Goal: Task Accomplishment & Management: Complete application form

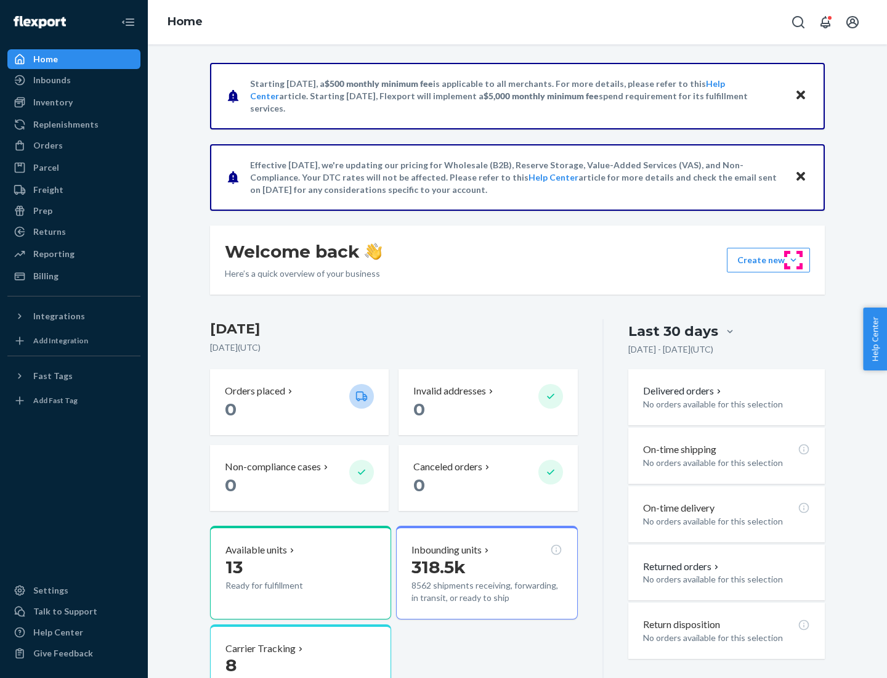
click at [793, 260] on button "Create new Create new inbound Create new order Create new product" at bounding box center [768, 260] width 83 height 25
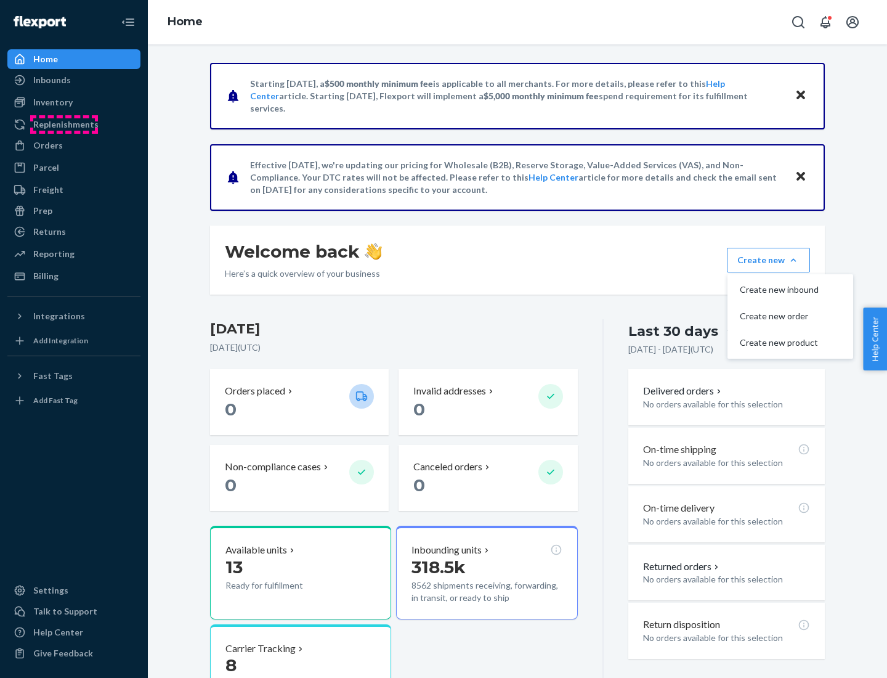
click at [64, 124] on div "Replenishments" at bounding box center [65, 124] width 65 height 12
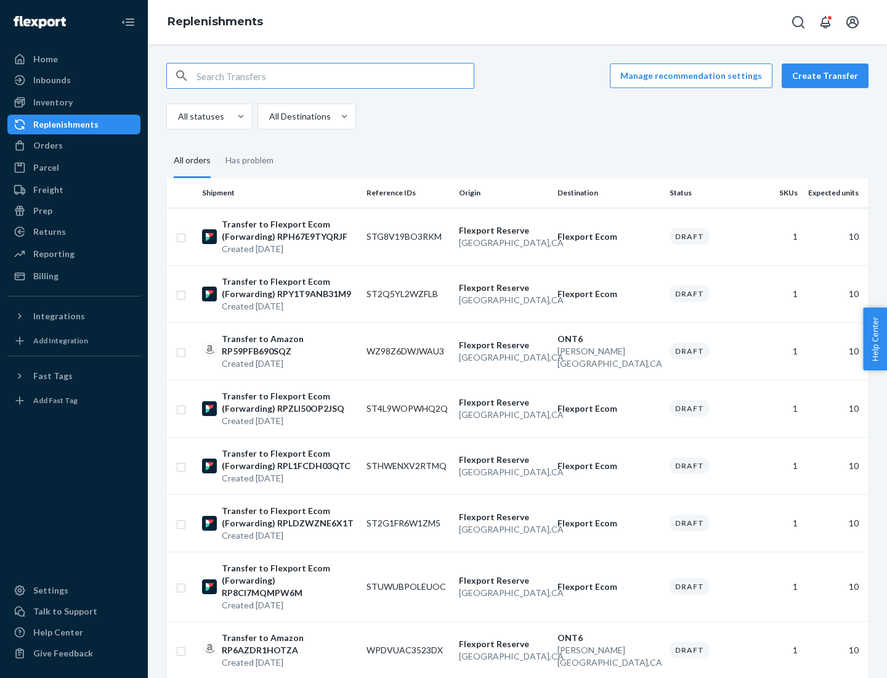
click at [828, 76] on button "Create Transfer" at bounding box center [825, 75] width 87 height 25
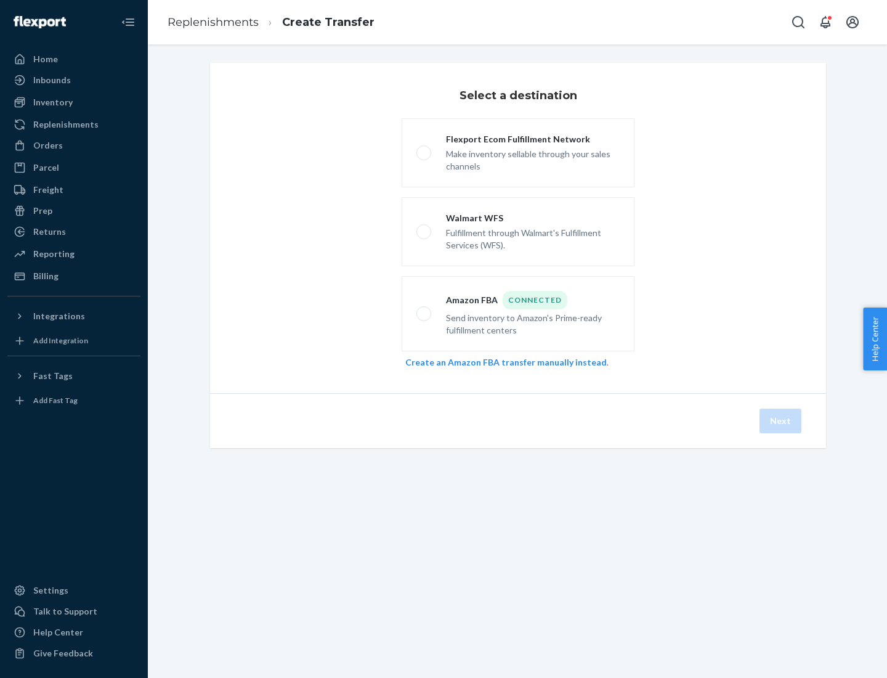
click at [533, 139] on div "Flexport Ecom Fulfillment Network" at bounding box center [533, 139] width 174 height 12
click at [424, 149] on input "Flexport Ecom Fulfillment Network Make inventory sellable through your sales ch…" at bounding box center [420, 153] width 8 height 8
radio input "true"
click at [781, 421] on button "Next" at bounding box center [781, 420] width 42 height 25
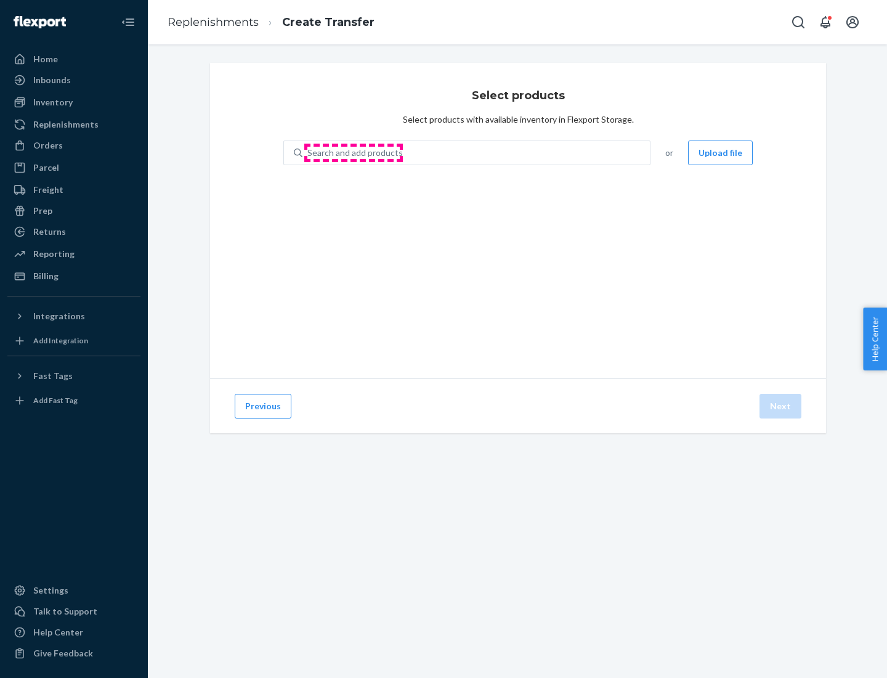
click at [354, 153] on div "Search and add products" at bounding box center [354, 153] width 95 height 12
click at [309, 153] on input "Search and add products" at bounding box center [307, 153] width 1 height 12
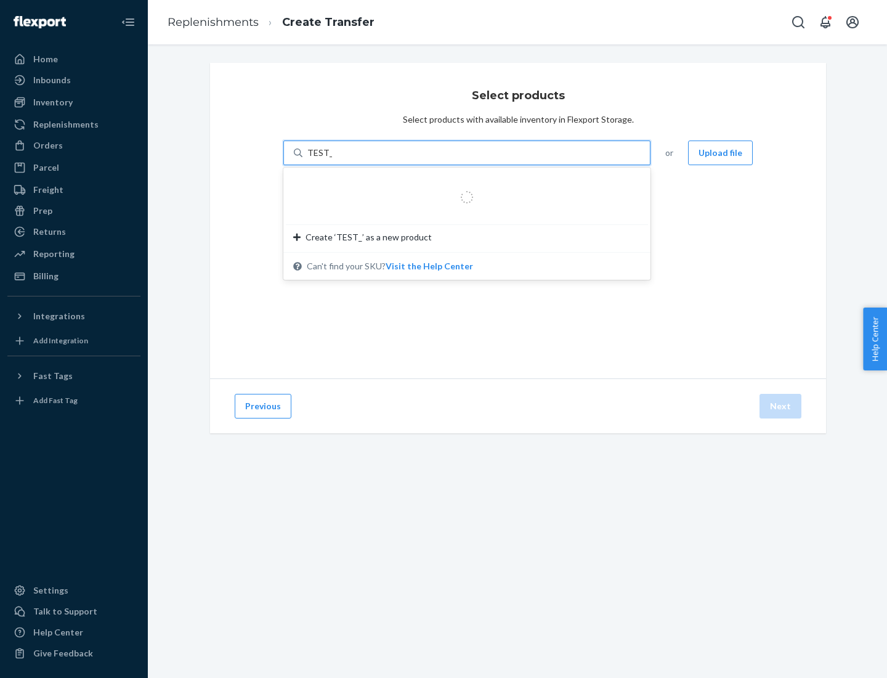
type input "TEST_PRODUCT"
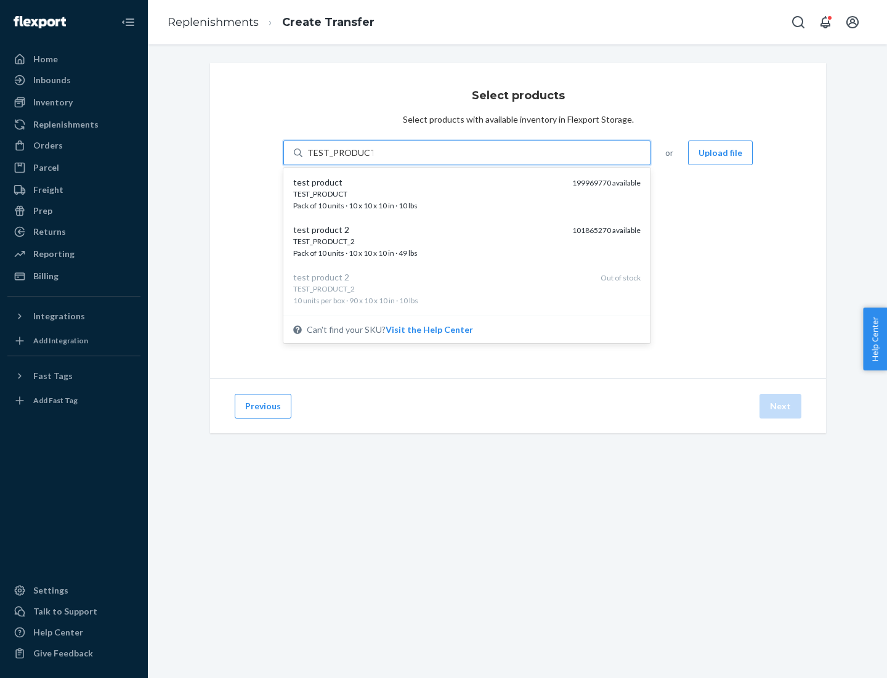
click at [428, 193] on div "TEST_PRODUCT" at bounding box center [427, 194] width 269 height 10
click at [373, 159] on input "TEST_PRODUCT" at bounding box center [340, 153] width 66 height 12
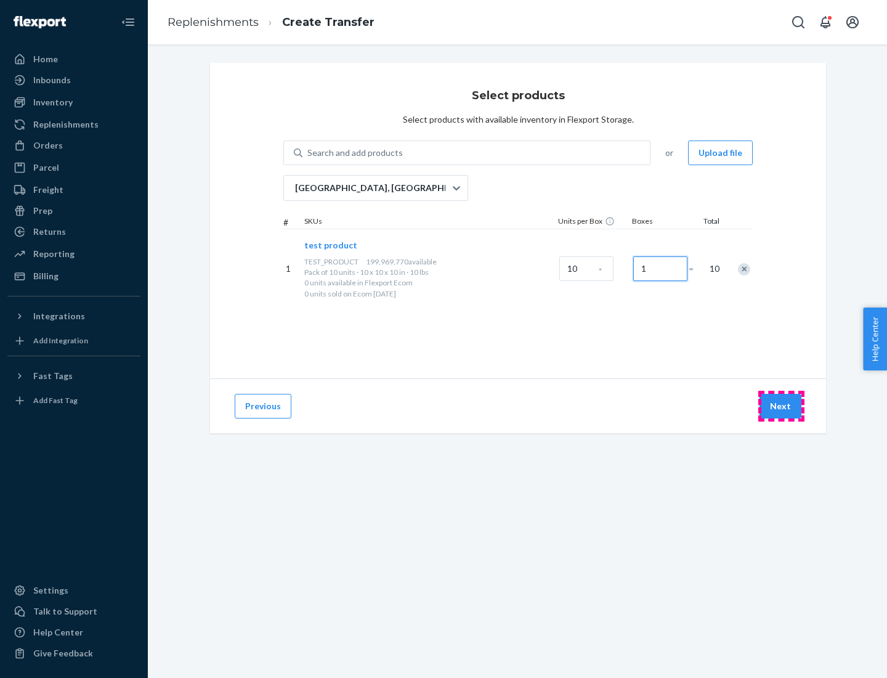
type input "1"
click at [781, 406] on button "Next" at bounding box center [781, 406] width 42 height 25
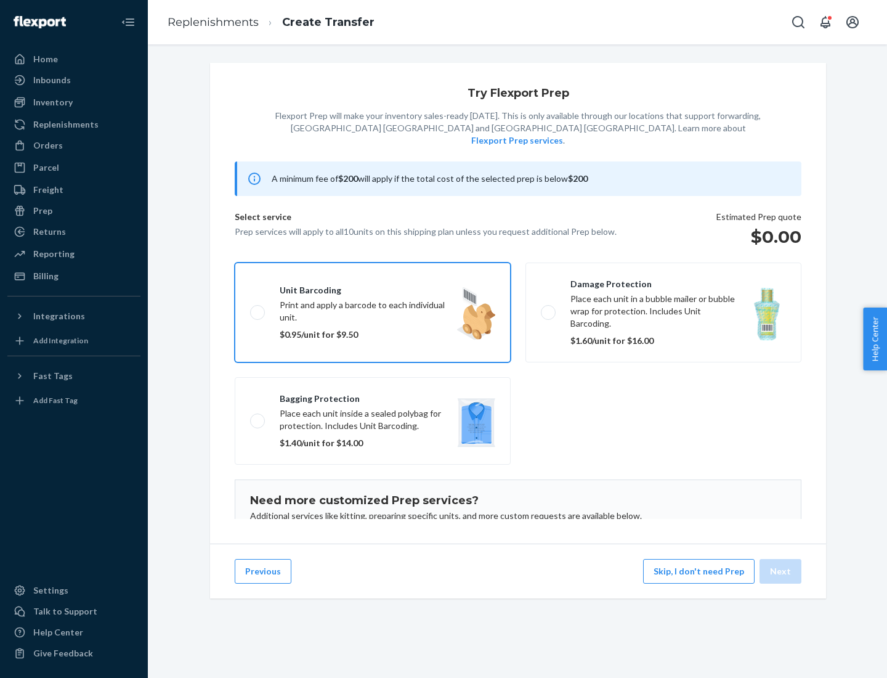
click at [250, 308] on input "Unit barcoding Print and apply a barcode to each individual unit. $0.95/unit fo…" at bounding box center [254, 312] width 8 height 8
checkbox input "true"
click at [781, 571] on button "Next" at bounding box center [781, 571] width 42 height 25
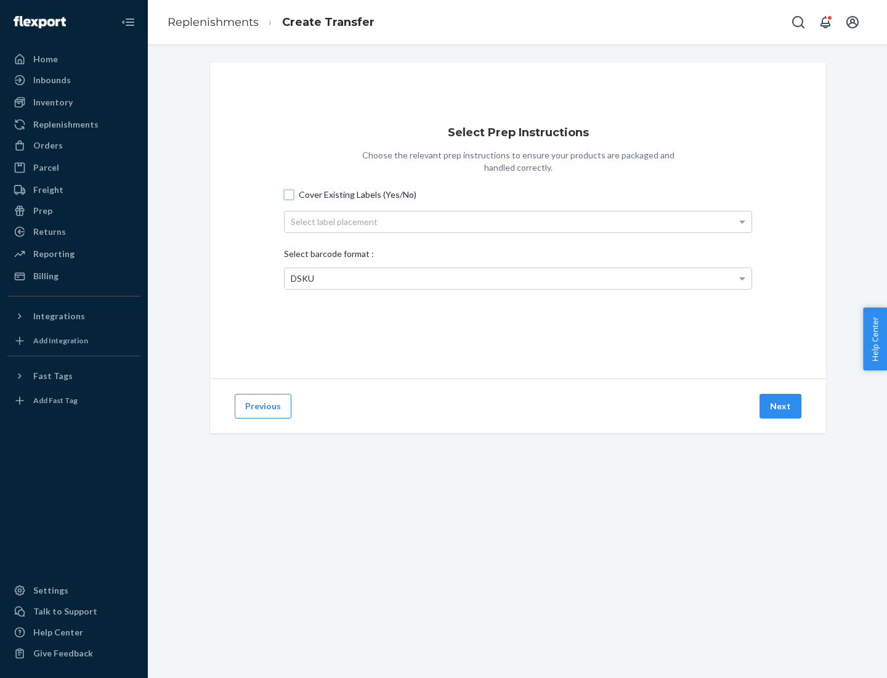
click at [289, 194] on input "Cover Existing Labels (Yes/No)" at bounding box center [289, 195] width 10 height 10
checkbox input "true"
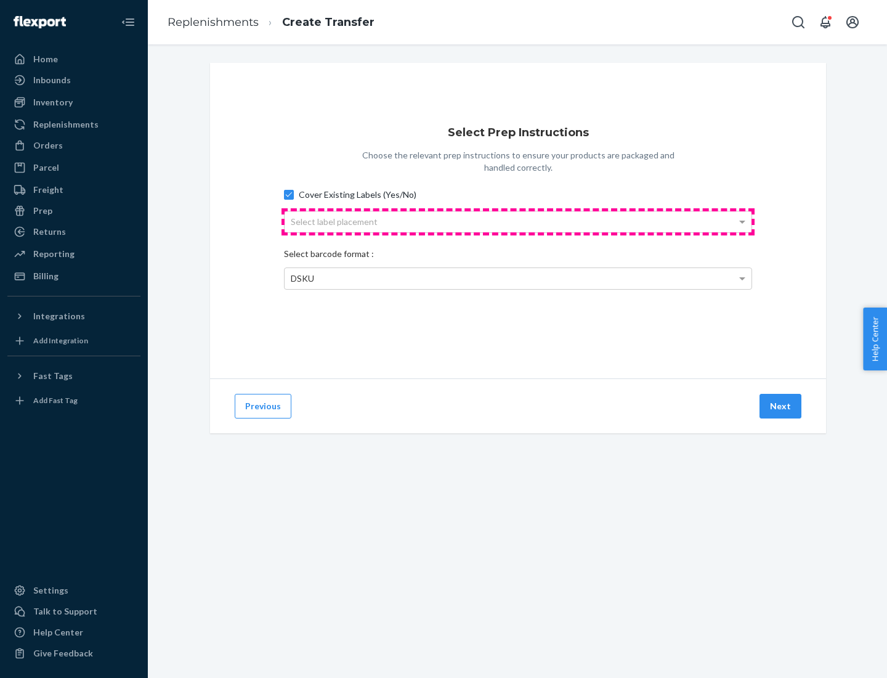
click at [518, 221] on div "Select label placement" at bounding box center [518, 221] width 467 height 21
click at [518, 221] on div "Top Center" at bounding box center [518, 221] width 467 height 21
